Goal: Register for event/course

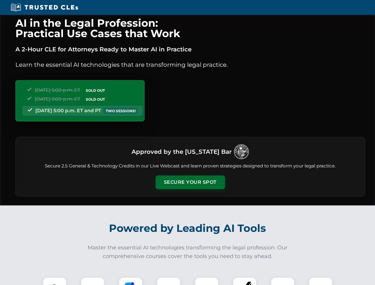
click at [190, 182] on button "Secure Your Spot" at bounding box center [191, 183] width 70 height 14
click at [55, 281] on img at bounding box center [54, 289] width 17 height 17
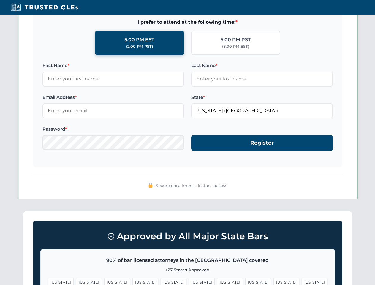
click at [217, 281] on span "[US_STATE]" at bounding box center [230, 282] width 26 height 9
click at [274, 281] on span "[US_STATE]" at bounding box center [287, 282] width 26 height 9
